Goal: Information Seeking & Learning: Learn about a topic

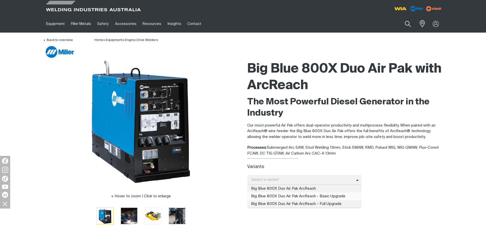
click at [299, 194] on span "Big Blue 800X Duo Air Pak ArcReach - Basic Upgrade" at bounding box center [304, 197] width 114 height 8
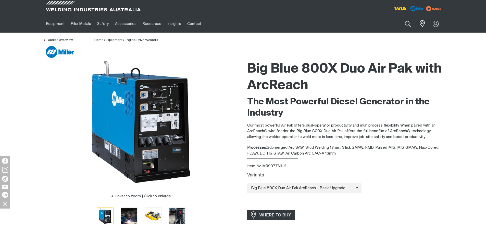
click at [304, 188] on span "Big Blue 800X Duo Air Pak ArcReach - Basic Upgrade" at bounding box center [301, 189] width 109 height 6
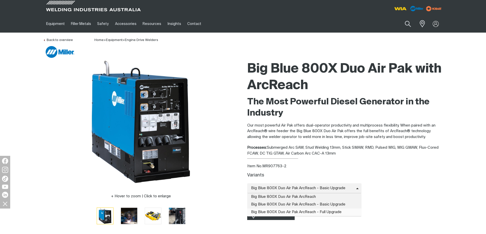
click at [289, 212] on span "Big Blue 800X Duo Air Pak ArcReach - Full Upgrade" at bounding box center [304, 213] width 114 height 8
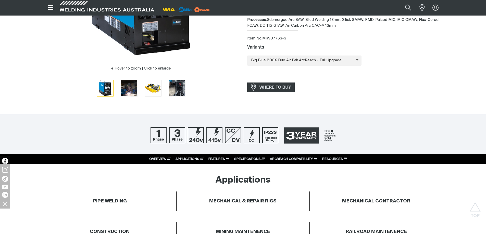
scroll to position [68, 0]
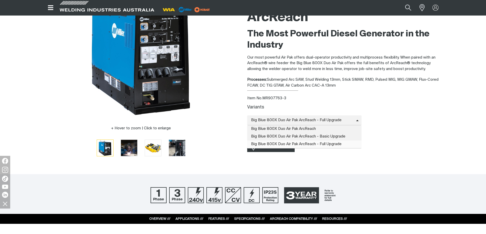
click at [274, 122] on span "Big Blue 800X Duo Air Pak ArcReach - Full Upgrade" at bounding box center [301, 121] width 109 height 6
click at [277, 133] on span "Big Blue 800X Duo Air Pak ArcReach - Basic Upgrade" at bounding box center [304, 137] width 114 height 8
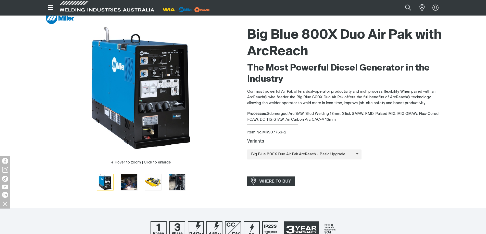
scroll to position [0, 0]
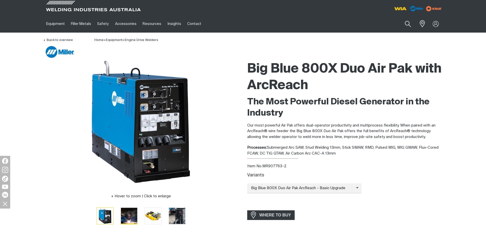
click at [134, 214] on img "Go to slide 2" at bounding box center [129, 216] width 16 height 16
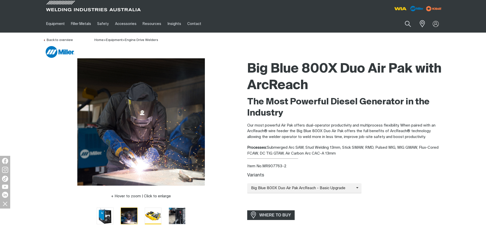
click at [150, 214] on img "Go to slide 3" at bounding box center [153, 216] width 16 height 16
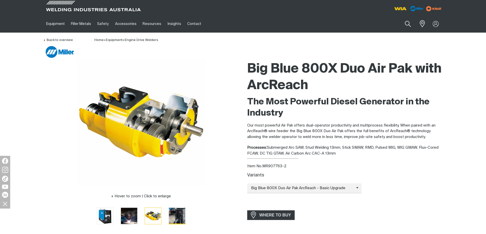
click at [168, 212] on button "Go to slide 4" at bounding box center [176, 216] width 17 height 17
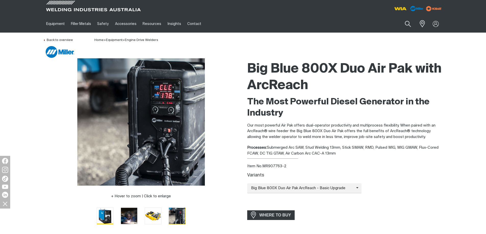
click at [110, 216] on img "Go to slide 1" at bounding box center [105, 216] width 16 height 16
